Goal: Task Accomplishment & Management: Use online tool/utility

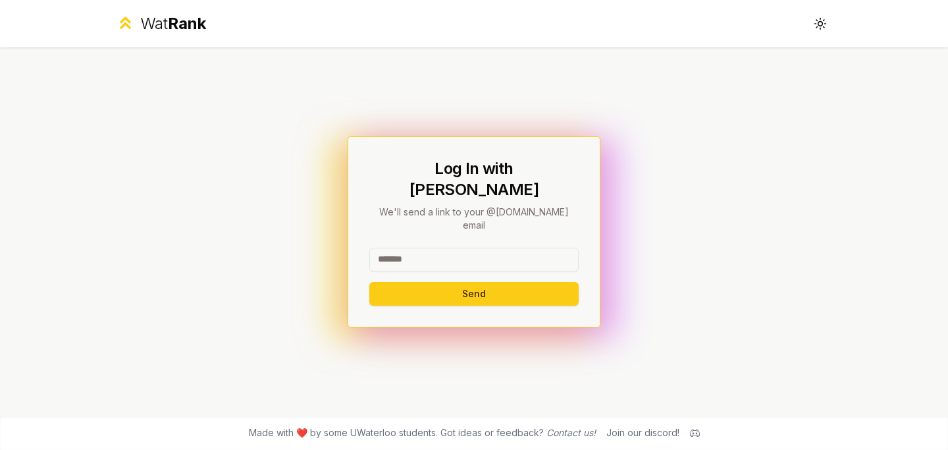
click at [444, 248] on input at bounding box center [473, 260] width 209 height 24
type input "*******"
click at [369, 282] on button "Send" at bounding box center [473, 294] width 209 height 24
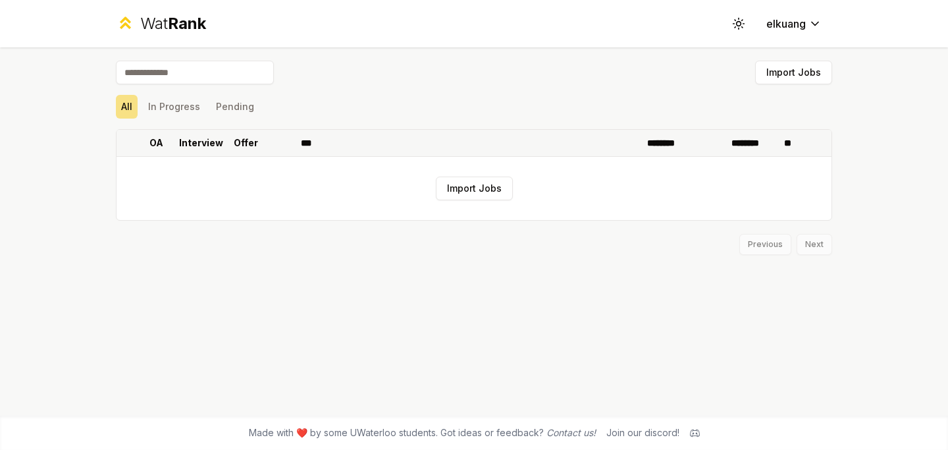
click at [160, 147] on p "OA" at bounding box center [156, 142] width 14 height 13
click at [157, 141] on th "OA" at bounding box center [156, 143] width 37 height 26
click at [194, 109] on button "In Progress" at bounding box center [174, 107] width 63 height 24
click at [223, 107] on button "Pending" at bounding box center [235, 107] width 49 height 24
